Goal: Information Seeking & Learning: Learn about a topic

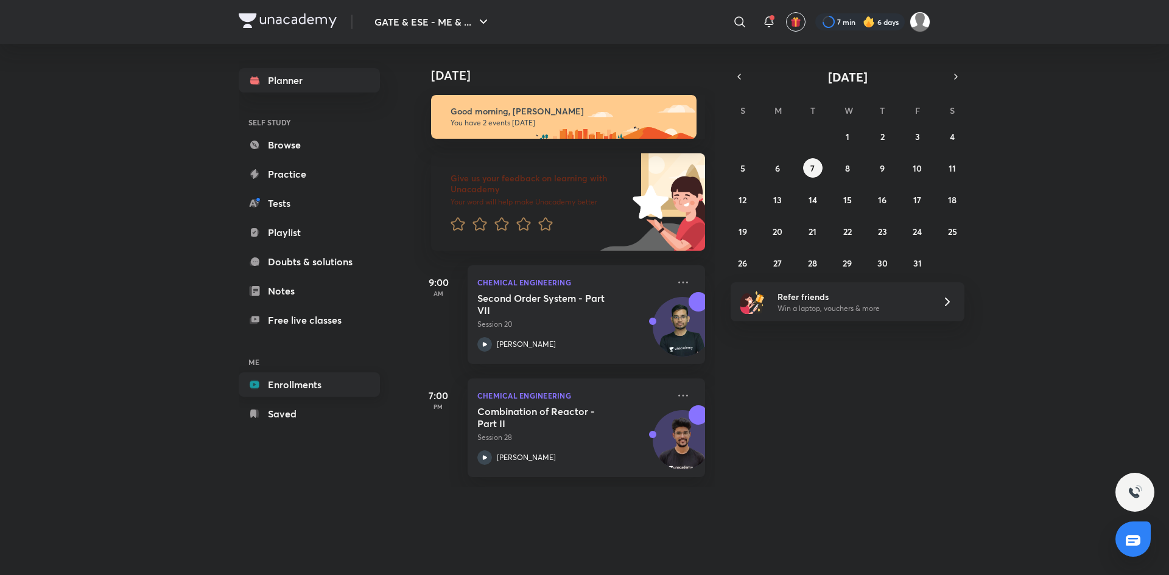
click at [285, 380] on link "Enrollments" at bounding box center [309, 385] width 141 height 24
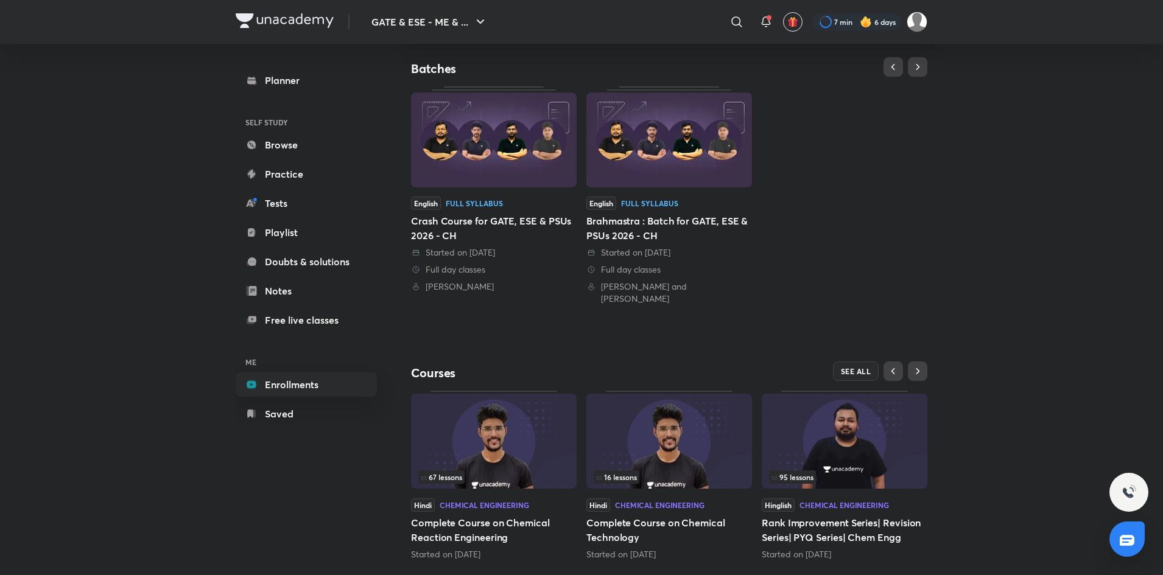
scroll to position [250, 0]
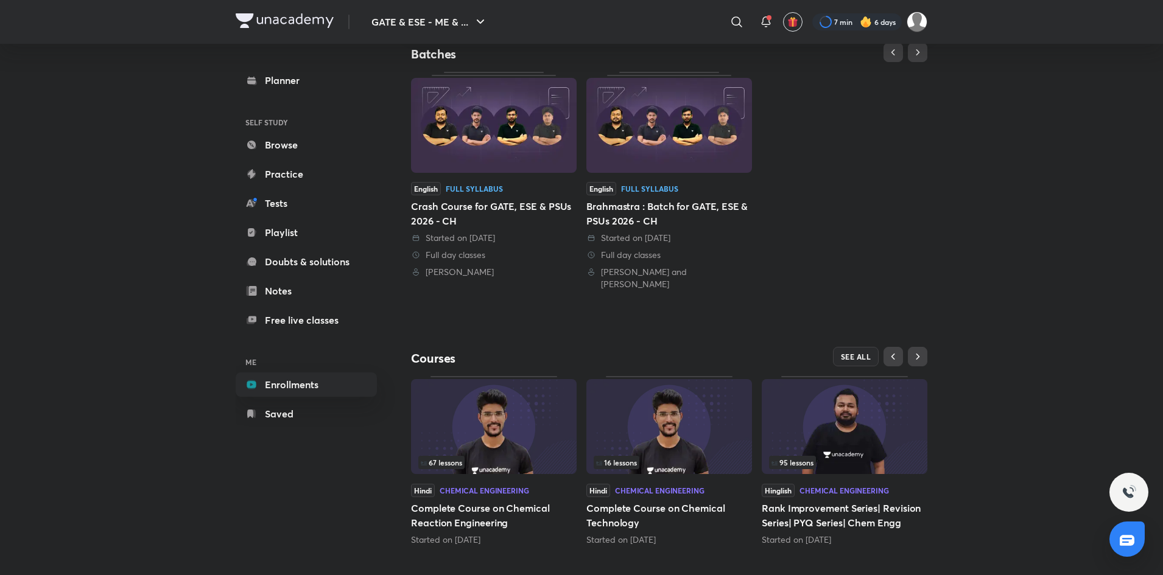
click at [493, 428] on img at bounding box center [494, 426] width 166 height 95
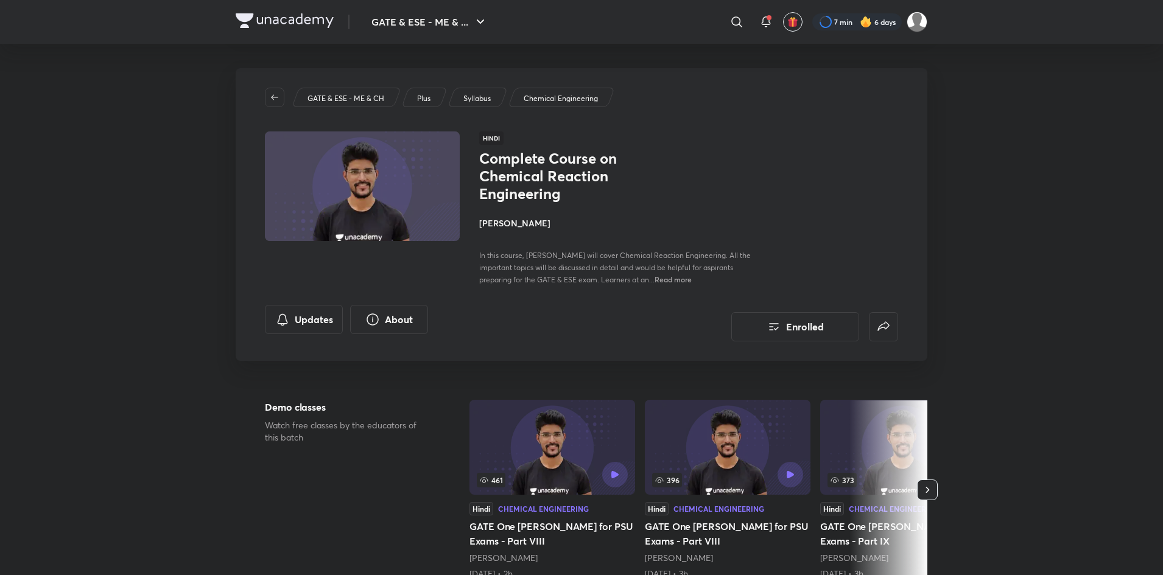
click at [521, 222] on h4 "[PERSON_NAME]" at bounding box center [615, 223] width 273 height 13
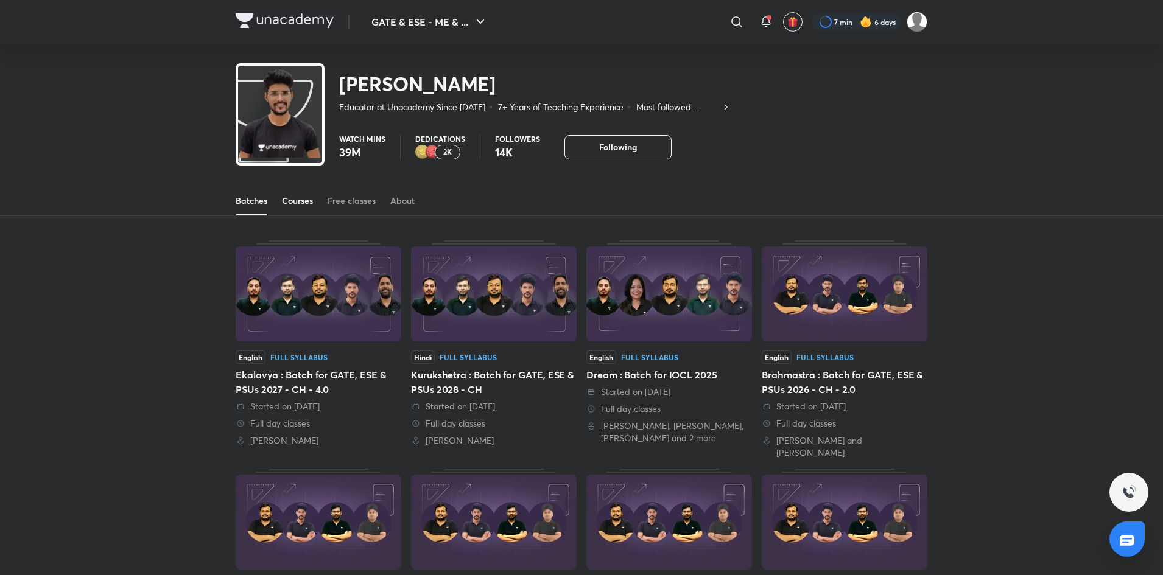
click at [297, 195] on div "Courses" at bounding box center [297, 201] width 31 height 12
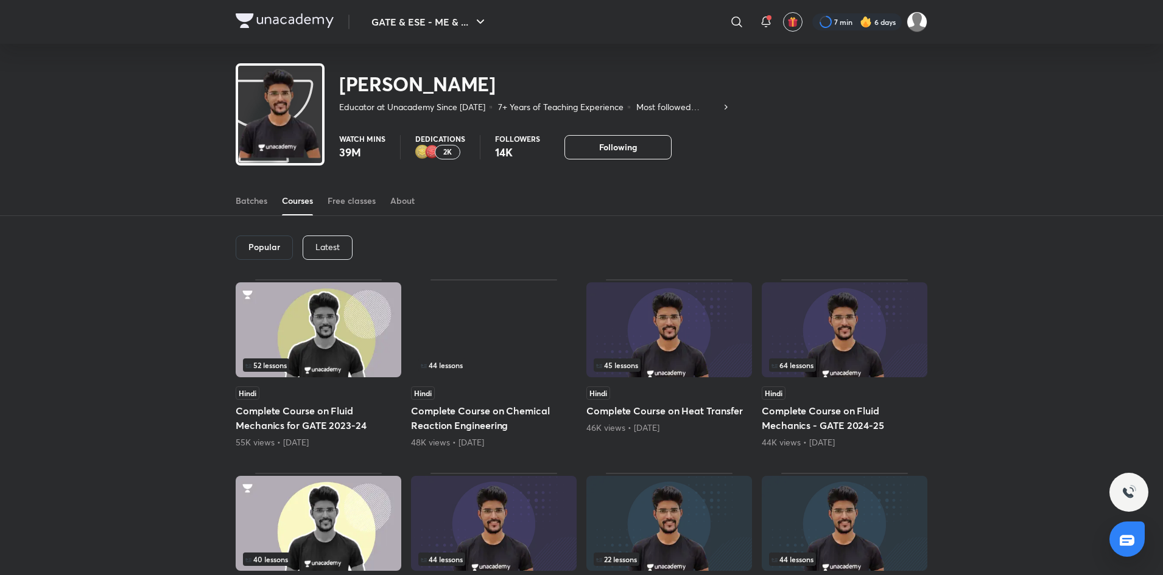
click at [323, 248] on p "Latest" at bounding box center [327, 247] width 24 height 10
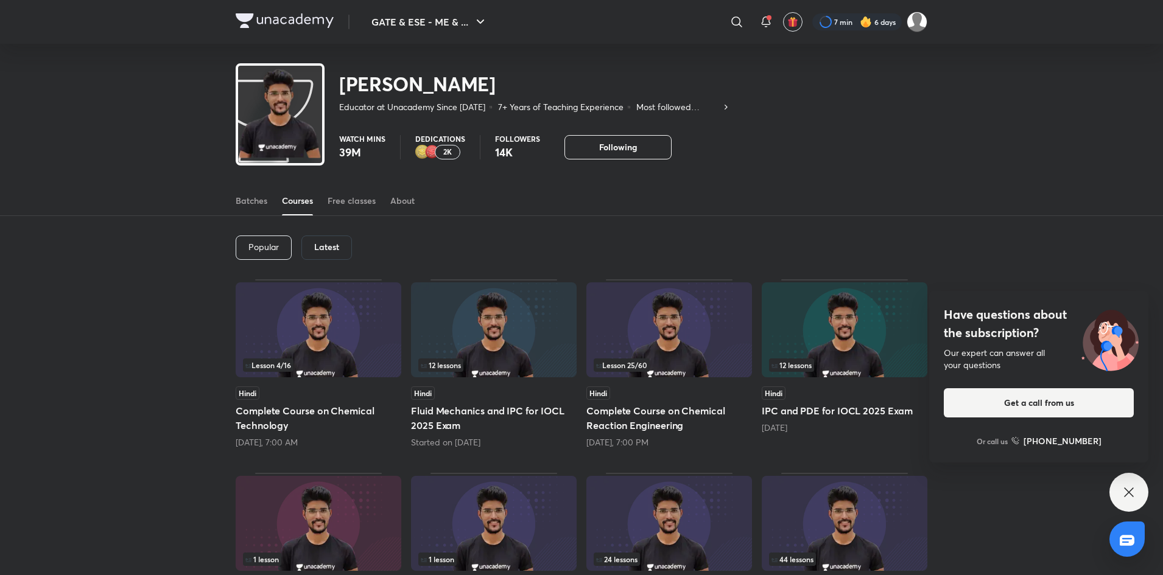
click at [1038, 247] on div "Popular Latest Lesson 4 / 16 Hindi Complete Course on Chemical Technology [DATE…" at bounding box center [581, 574] width 1163 height 717
click at [1137, 492] on div "Have questions about the subscription? Our expert can answer all your questions…" at bounding box center [1129, 492] width 39 height 39
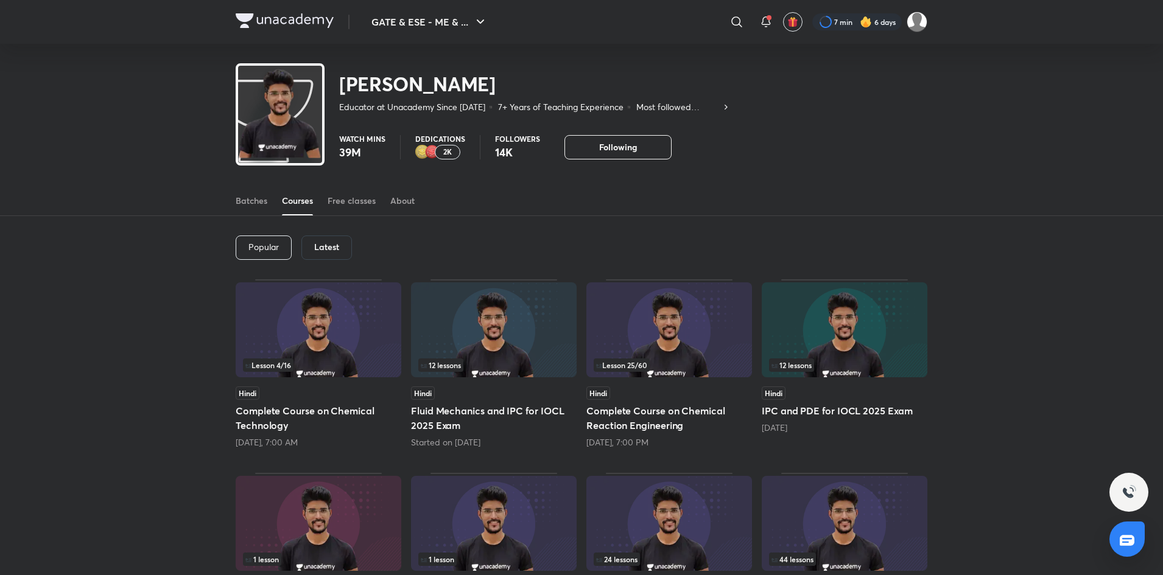
click at [323, 248] on h6 "Latest" at bounding box center [326, 247] width 25 height 10
click at [326, 245] on h6 "Latest" at bounding box center [326, 247] width 25 height 10
click at [345, 253] on div "Latest" at bounding box center [326, 248] width 51 height 24
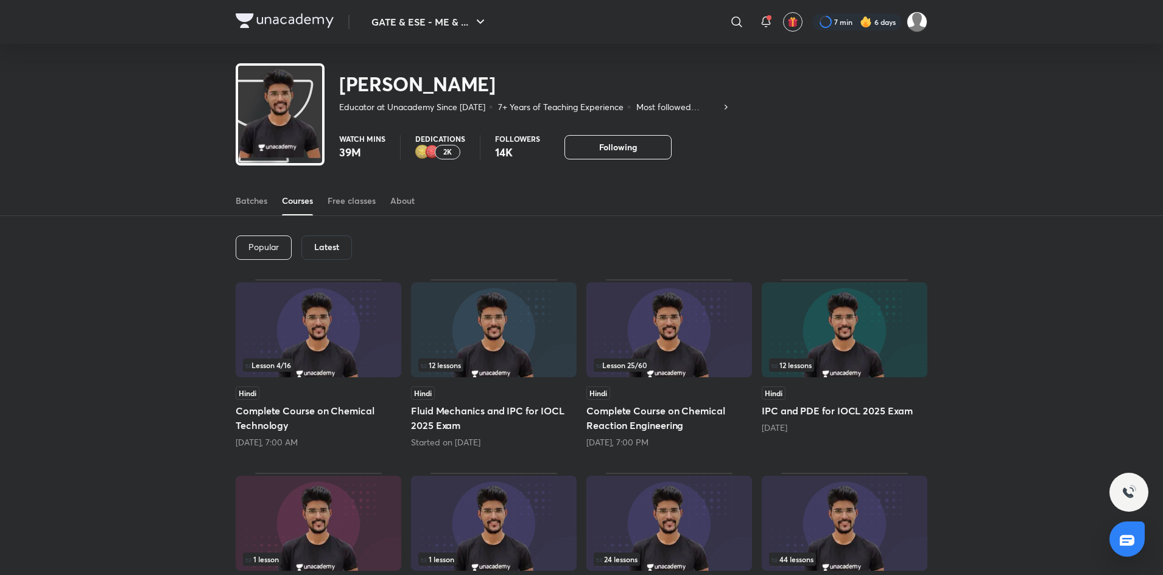
click at [327, 247] on h6 "Latest" at bounding box center [326, 247] width 25 height 10
click at [453, 250] on div "Popular Latest" at bounding box center [582, 247] width 692 height 63
click at [329, 248] on h6 "Latest" at bounding box center [326, 247] width 25 height 10
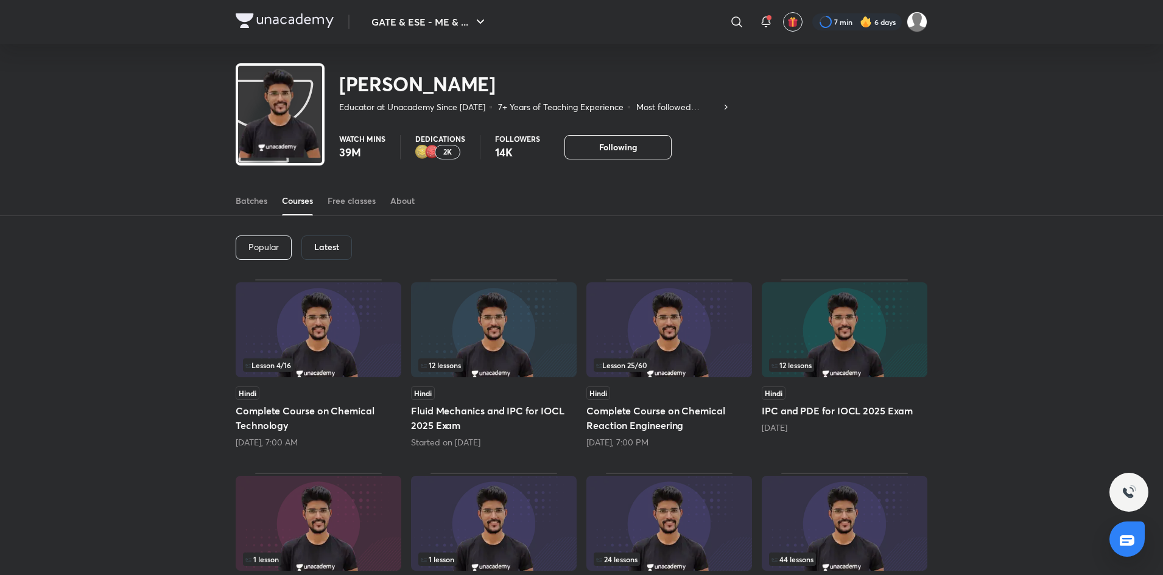
click at [263, 244] on p "Popular" at bounding box center [263, 247] width 30 height 10
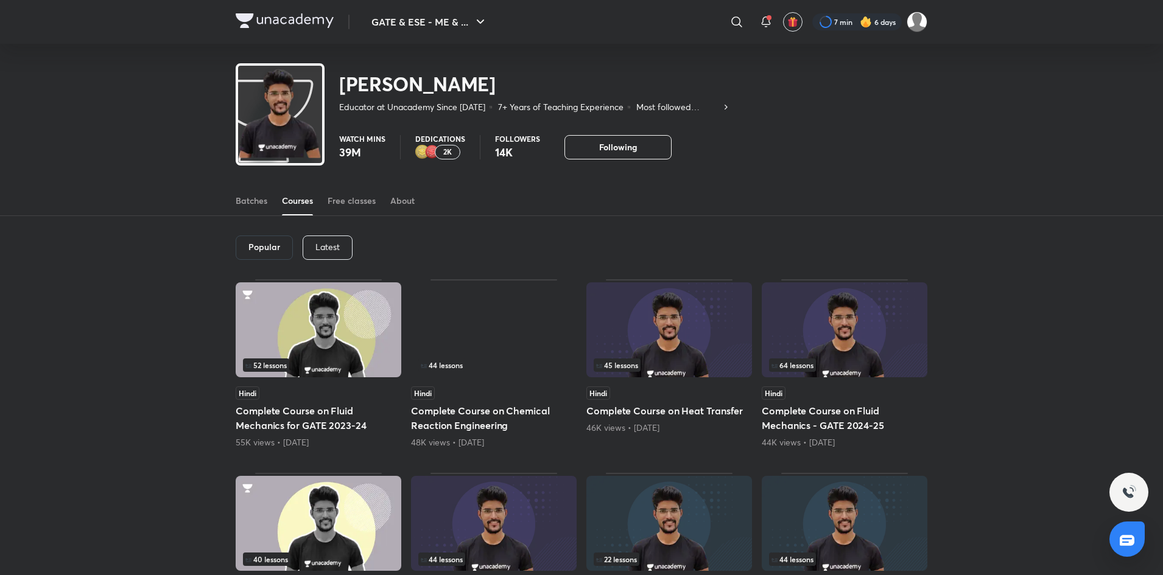
click at [332, 250] on p "Latest" at bounding box center [327, 247] width 24 height 10
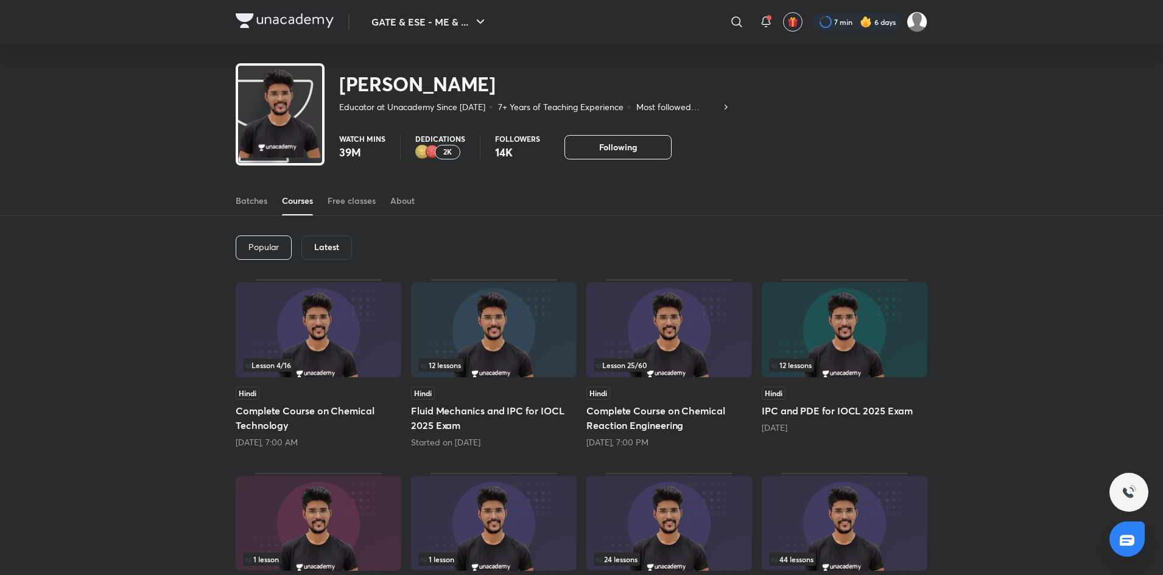
click at [328, 246] on h6 "Latest" at bounding box center [326, 247] width 25 height 10
click at [322, 230] on div "Popular Latest" at bounding box center [582, 247] width 692 height 63
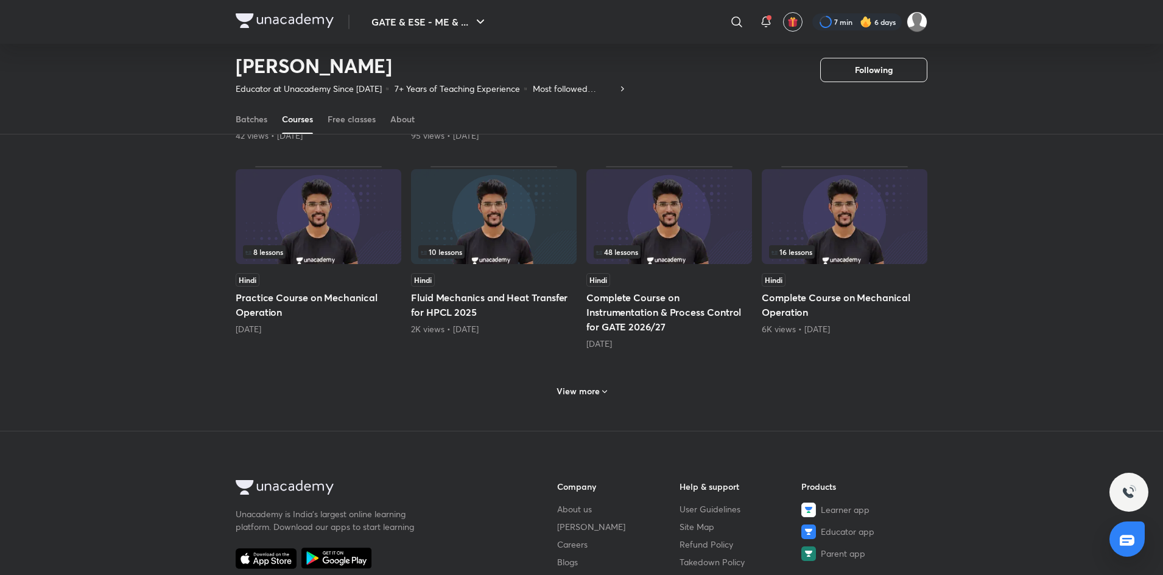
scroll to position [477, 0]
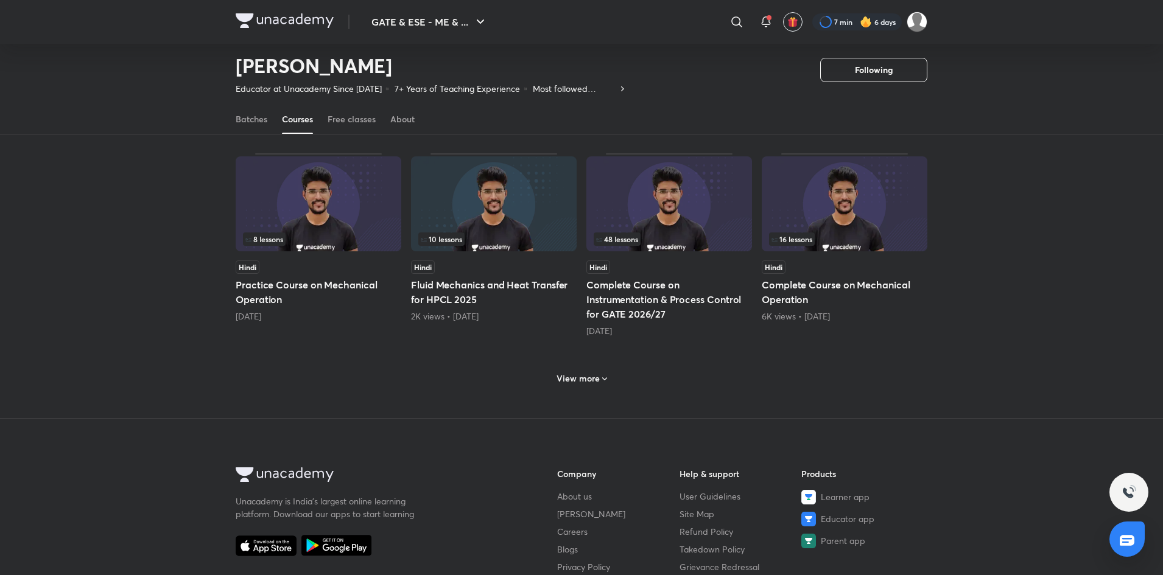
click at [589, 378] on h6 "View more" at bounding box center [578, 379] width 43 height 12
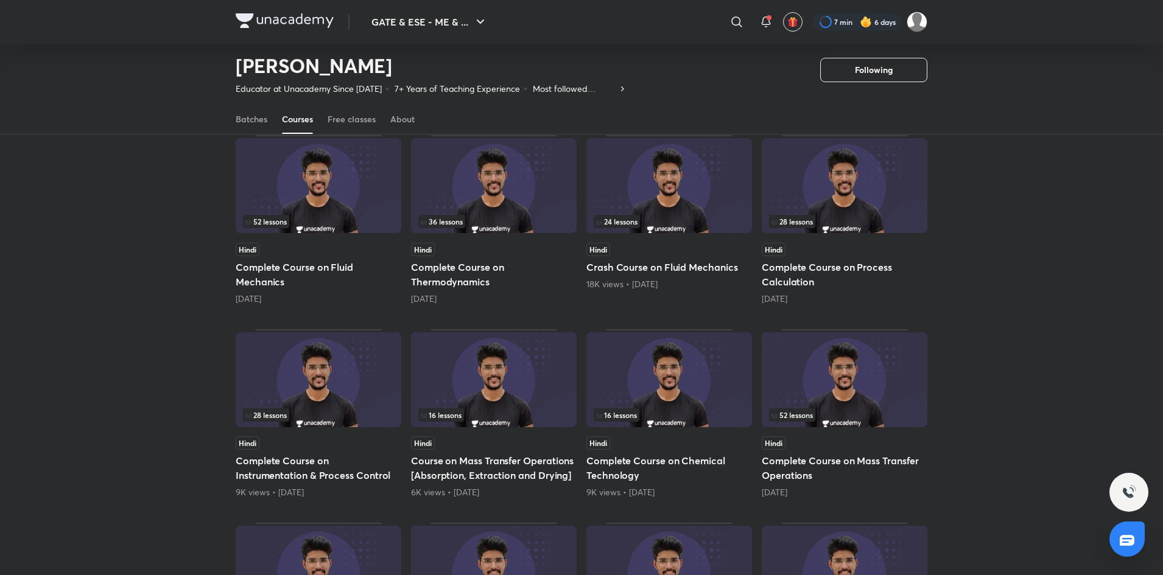
scroll to position [703, 0]
click at [306, 385] on img at bounding box center [319, 380] width 166 height 95
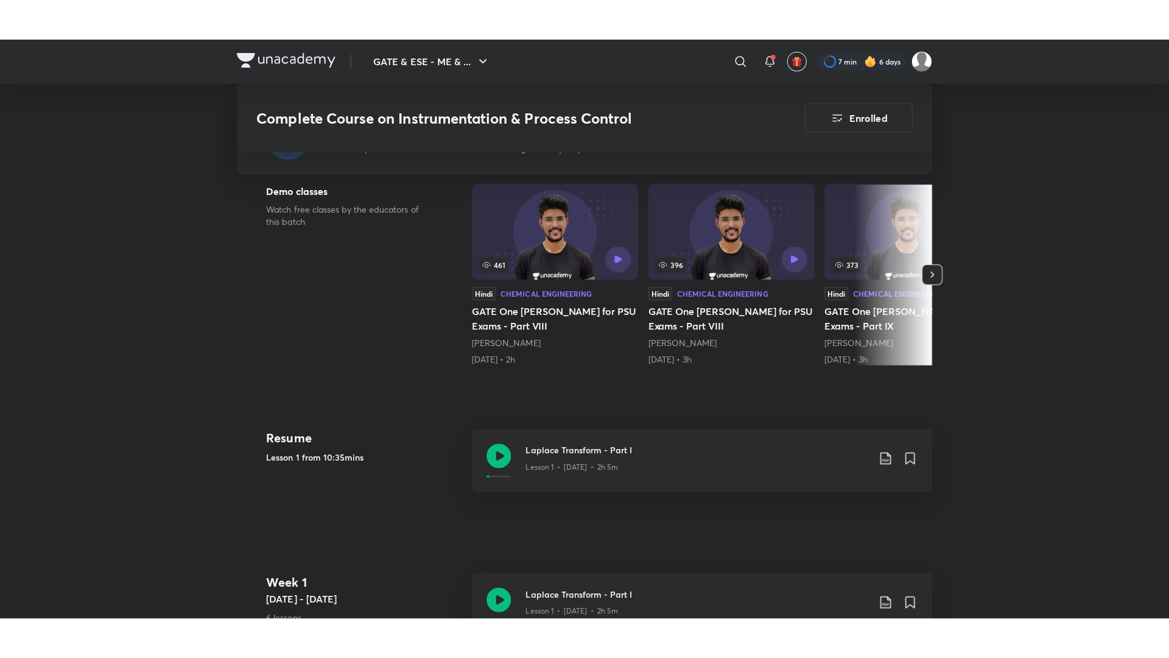
scroll to position [330, 0]
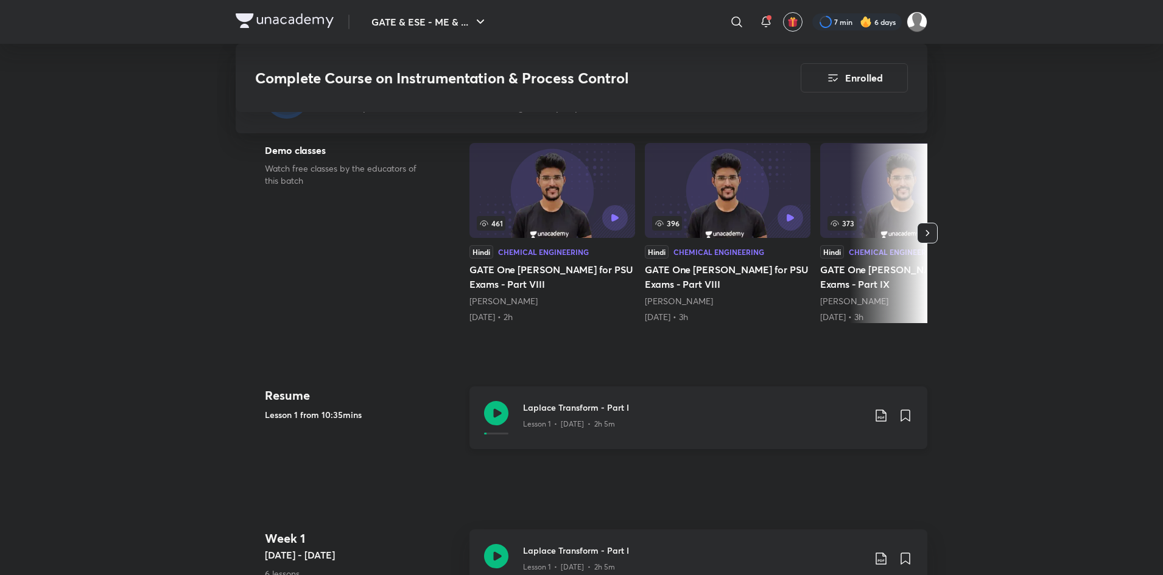
click at [692, 410] on h3 "Laplace Transform - Part I" at bounding box center [693, 407] width 341 height 13
